Goal: Navigation & Orientation: Find specific page/section

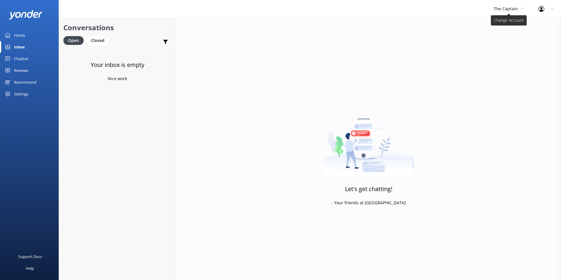
click at [507, 8] on span "The Captain" at bounding box center [506, 9] width 24 height 6
click at [506, 34] on link "Aruba's Activities Expert" at bounding box center [515, 39] width 59 height 14
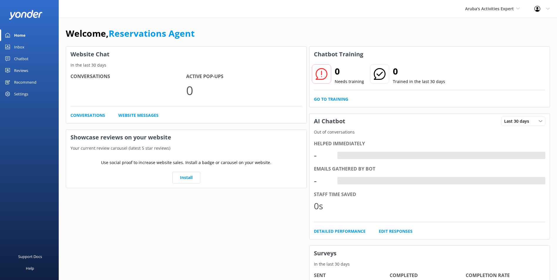
click at [19, 47] on div "Inbox" at bounding box center [19, 47] width 10 height 12
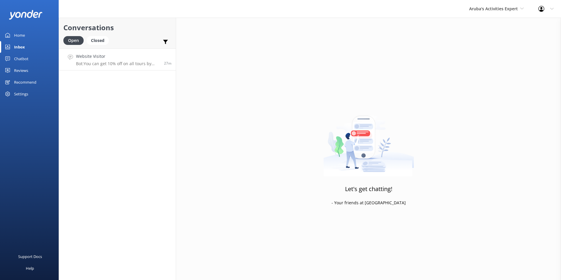
click at [111, 64] on p "Bot: You can get 10% off on all tours by using the code SAVE10 on the checkout …" at bounding box center [118, 63] width 84 height 5
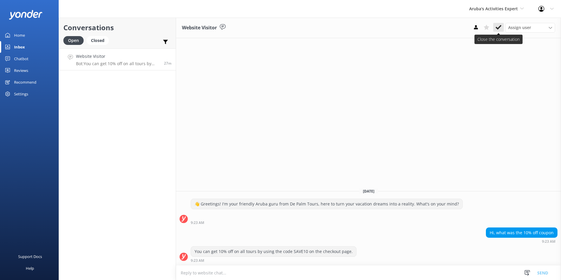
click at [496, 26] on icon at bounding box center [499, 27] width 6 height 6
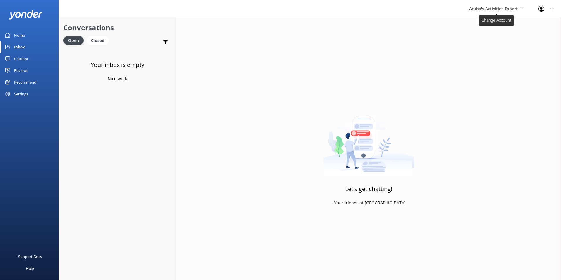
click at [478, 8] on span "Aruba's Activities Expert" at bounding box center [493, 9] width 49 height 6
click at [489, 54] on link "The Captain" at bounding box center [491, 53] width 59 height 14
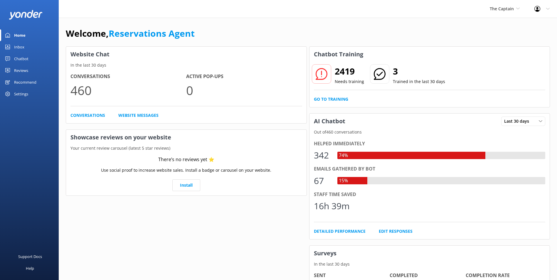
click at [32, 47] on link "Inbox" at bounding box center [29, 47] width 59 height 12
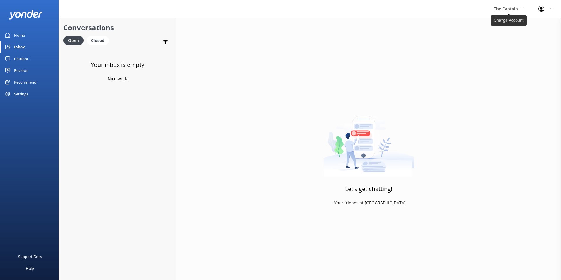
click at [510, 10] on span "The Captain" at bounding box center [506, 9] width 24 height 6
click at [506, 24] on link "De [GEOGRAPHIC_DATA]" at bounding box center [515, 25] width 59 height 14
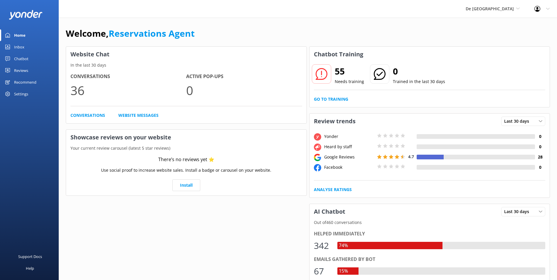
click at [24, 47] on link "Inbox" at bounding box center [29, 47] width 59 height 12
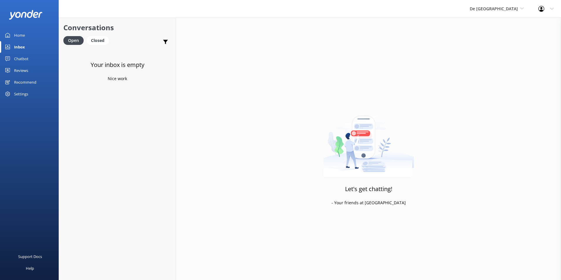
click at [126, 50] on div "Conversations Open Closed Important Assigned to me Unassigned Your inbox is emp…" at bounding box center [117, 149] width 117 height 262
